Goal: Task Accomplishment & Management: Use online tool/utility

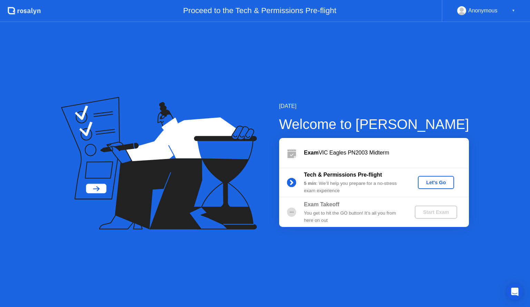
click at [432, 185] on div "Let's Go" at bounding box center [435, 183] width 31 height 6
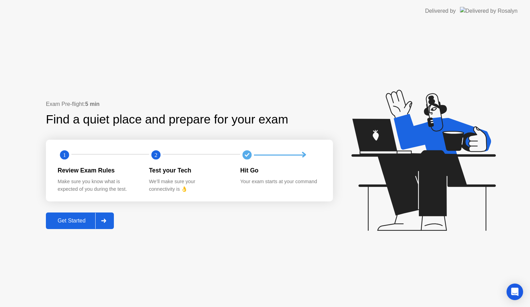
click at [79, 226] on button "Get Started" at bounding box center [80, 220] width 68 height 17
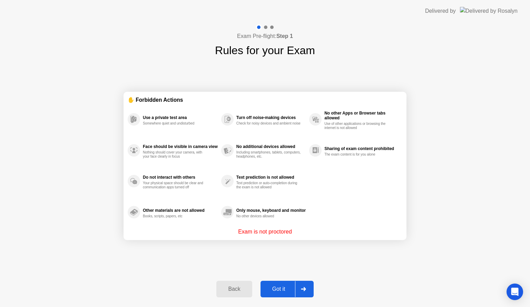
click at [285, 288] on div "Got it" at bounding box center [278, 289] width 32 height 6
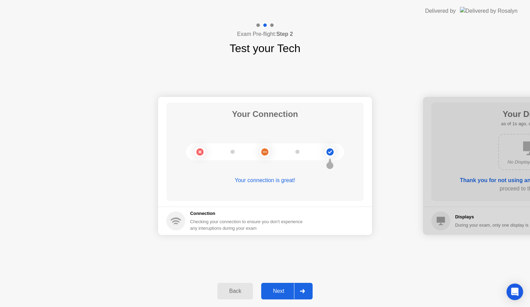
click at [285, 288] on div "Next" at bounding box center [278, 291] width 31 height 6
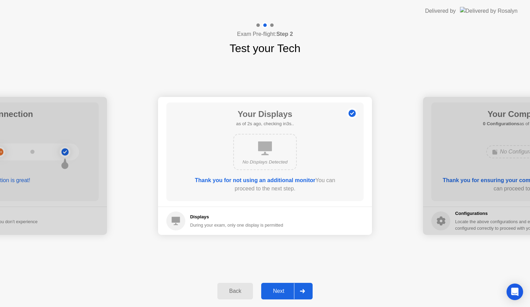
click at [285, 288] on div "Next" at bounding box center [278, 291] width 31 height 6
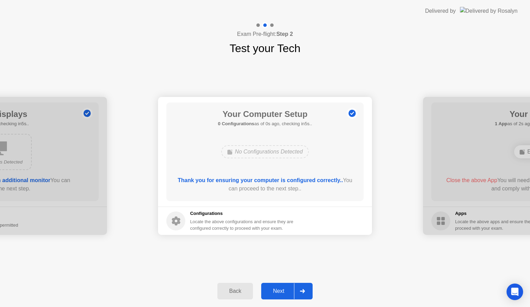
click at [285, 288] on div "Next" at bounding box center [278, 291] width 31 height 6
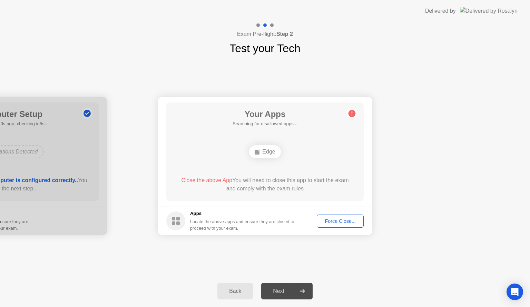
click at [335, 221] on div "Force Close..." at bounding box center [340, 221] width 42 height 6
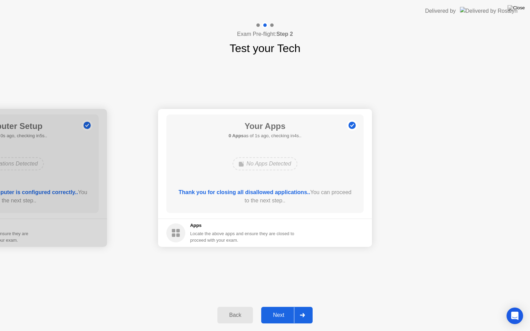
click at [276, 307] on div "Next" at bounding box center [278, 315] width 31 height 6
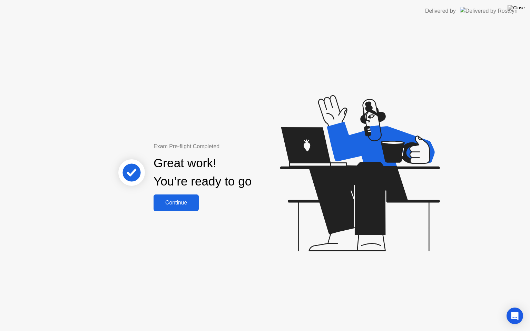
click at [185, 204] on div "Continue" at bounding box center [176, 203] width 41 height 6
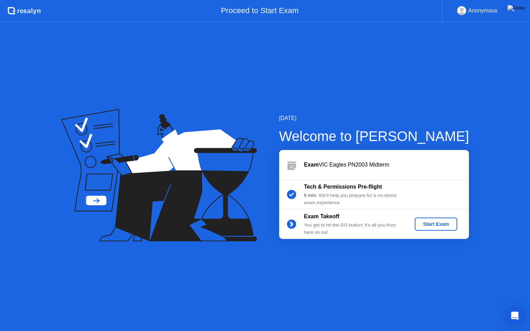
click at [433, 226] on div "Start Exam" at bounding box center [435, 224] width 37 height 6
